Goal: Ask a question

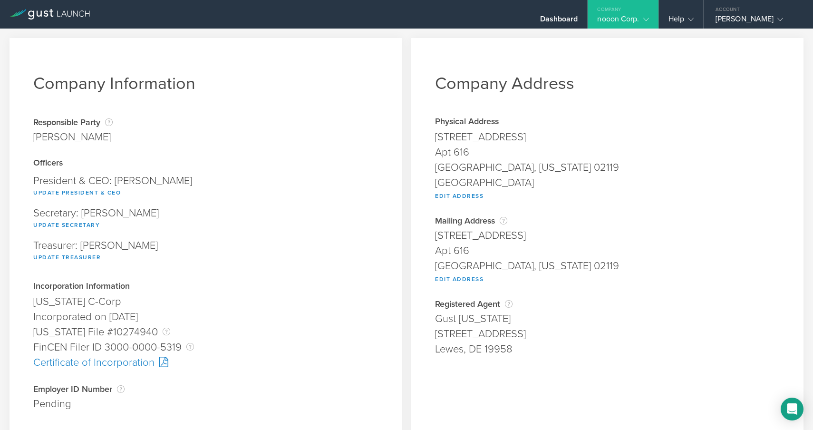
scroll to position [73, 0]
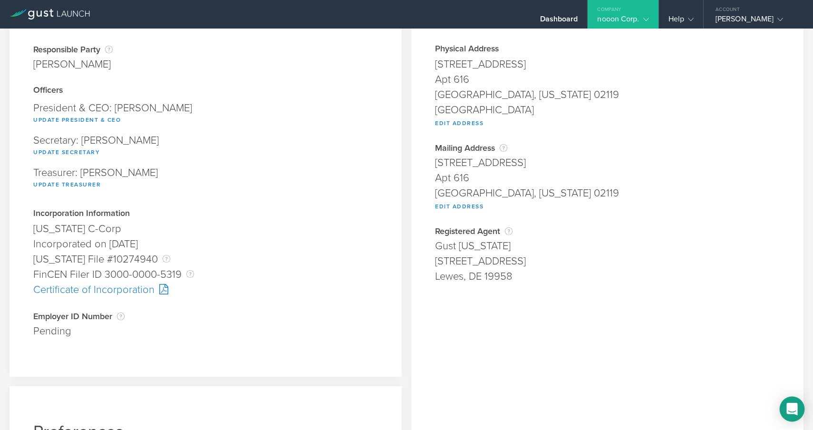
click at [799, 403] on div "Open Intercom Messenger" at bounding box center [792, 409] width 25 height 25
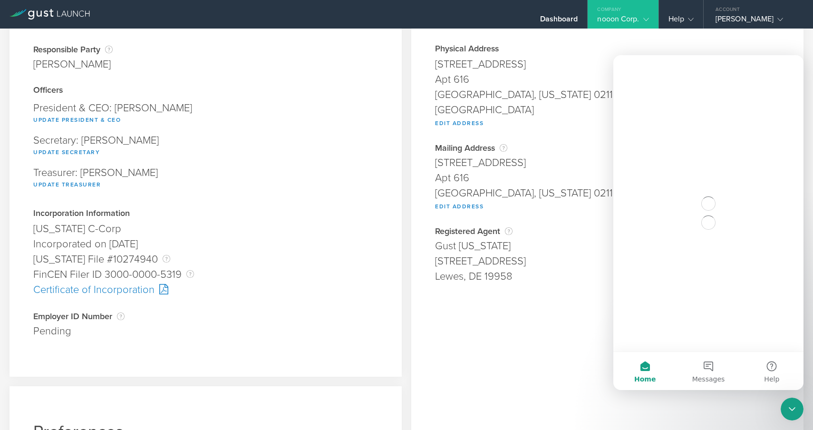
scroll to position [0, 0]
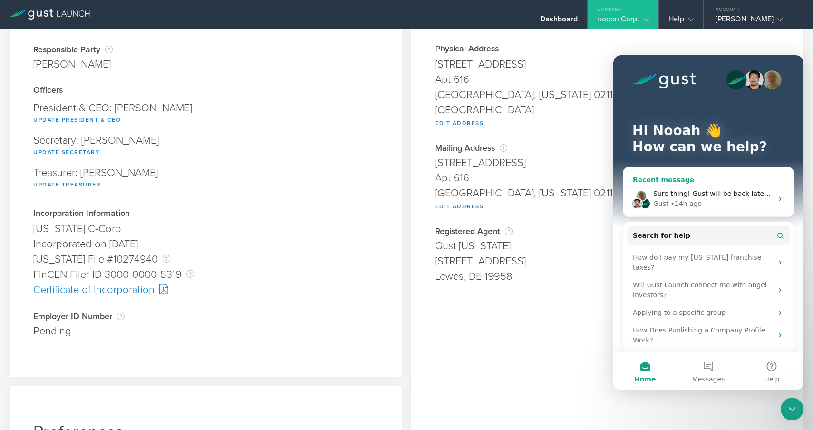
click at [683, 199] on div "• 14h ago" at bounding box center [686, 204] width 31 height 10
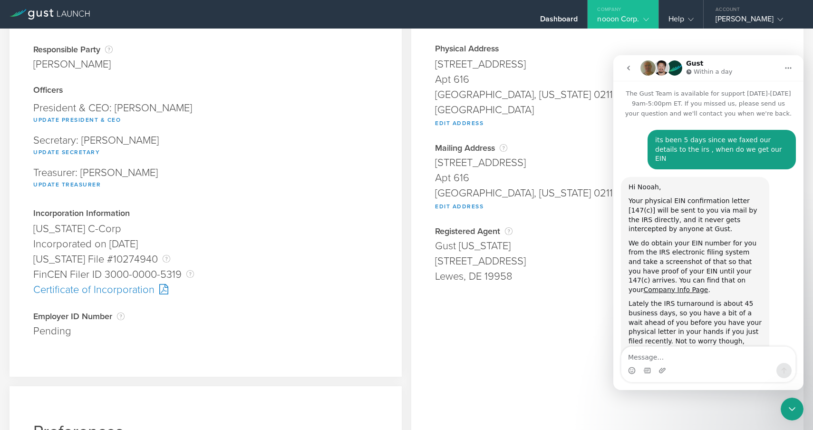
scroll to position [228, 0]
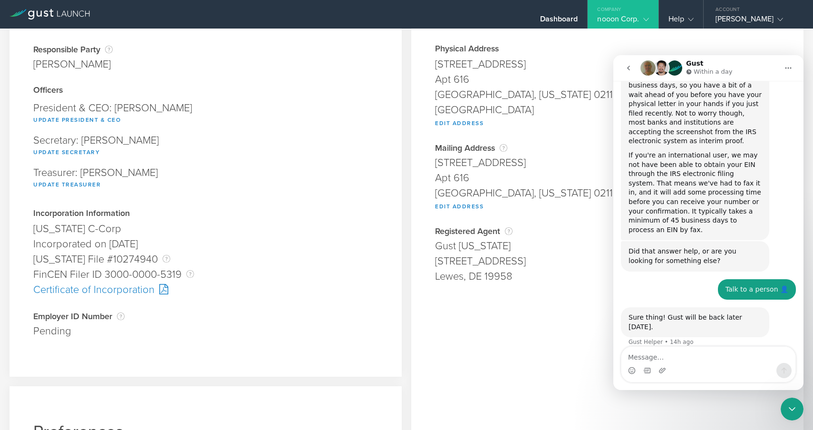
click at [673, 352] on textarea "Message…" at bounding box center [709, 355] width 174 height 16
type textarea "i want to talk to a person"
